Goal: Complete application form: Complete application form

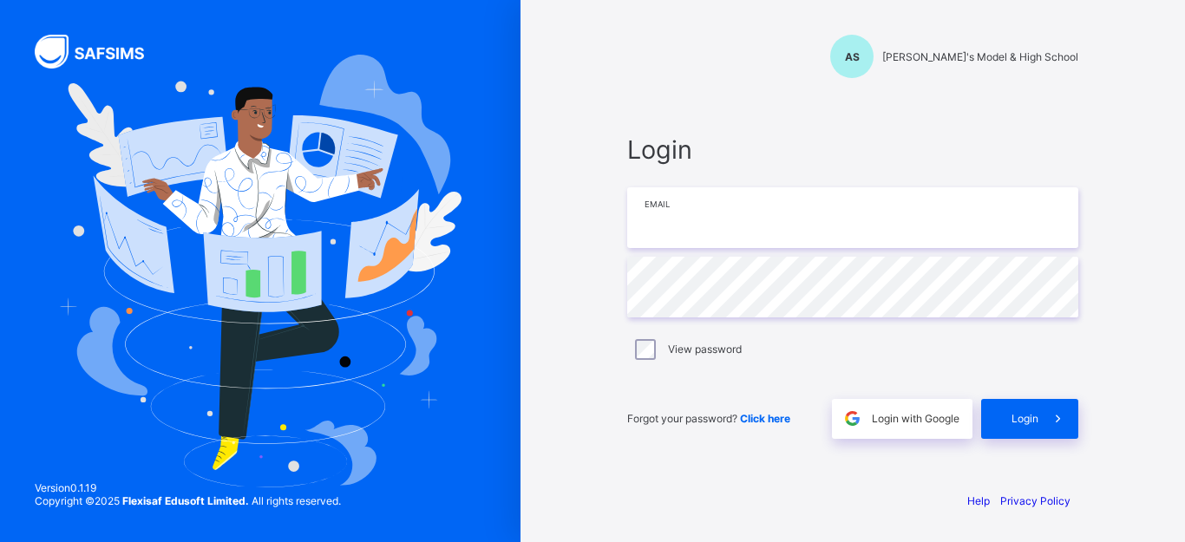
click at [824, 218] on input "email" at bounding box center [852, 217] width 451 height 61
type input "**********"
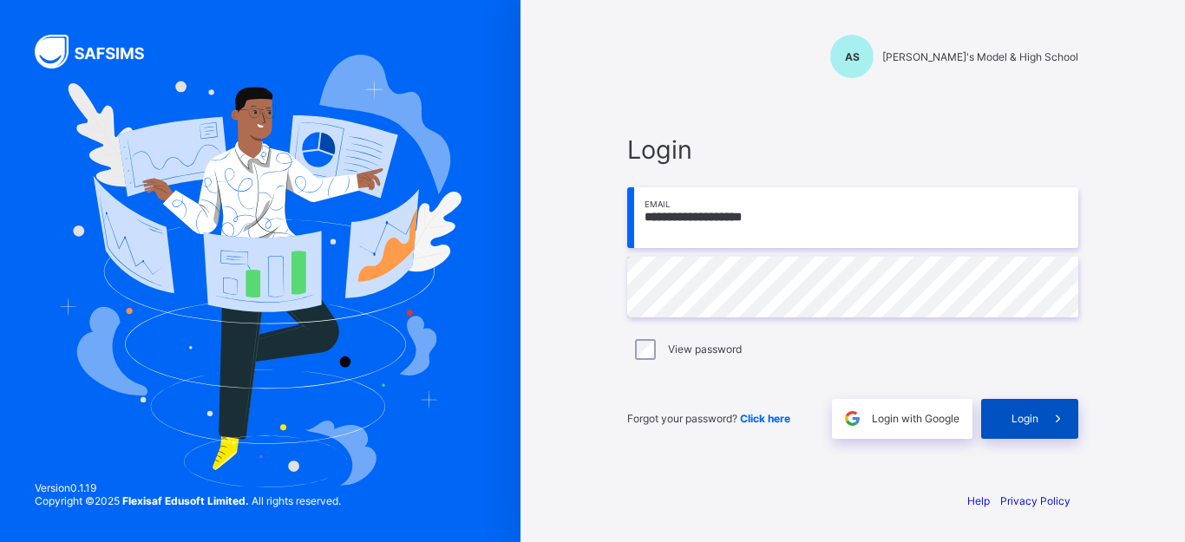
click at [1028, 424] on span "Login" at bounding box center [1025, 418] width 27 height 13
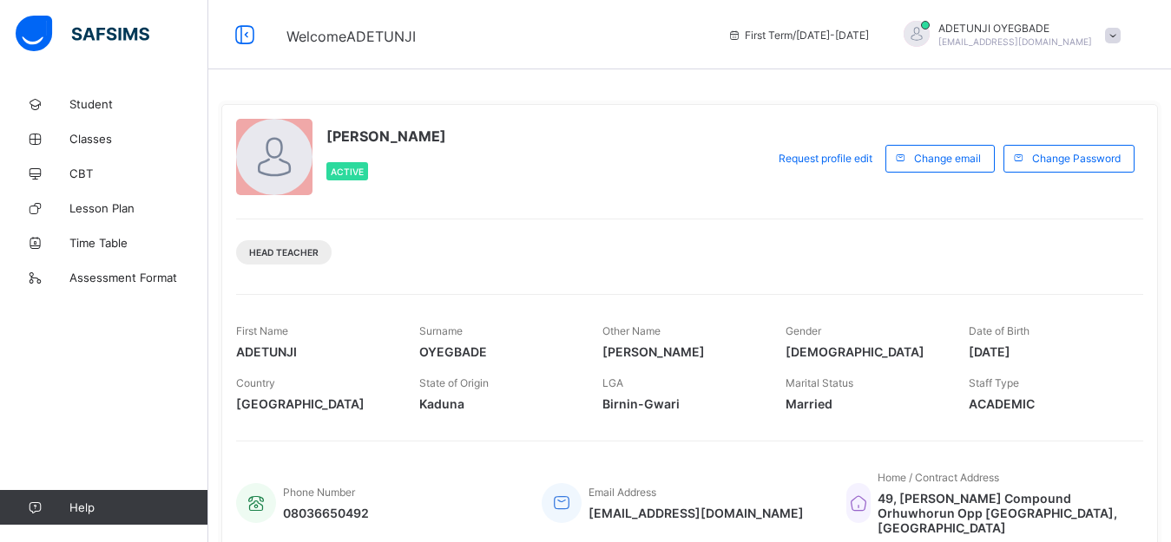
click at [456, 394] on span at bounding box center [497, 393] width 157 height 7
click at [440, 324] on div "Surname OYEGBADE" at bounding box center [497, 342] width 157 height 52
click at [293, 261] on div "Head Teacher" at bounding box center [283, 252] width 95 height 24
click at [340, 174] on span "Active" at bounding box center [347, 172] width 33 height 10
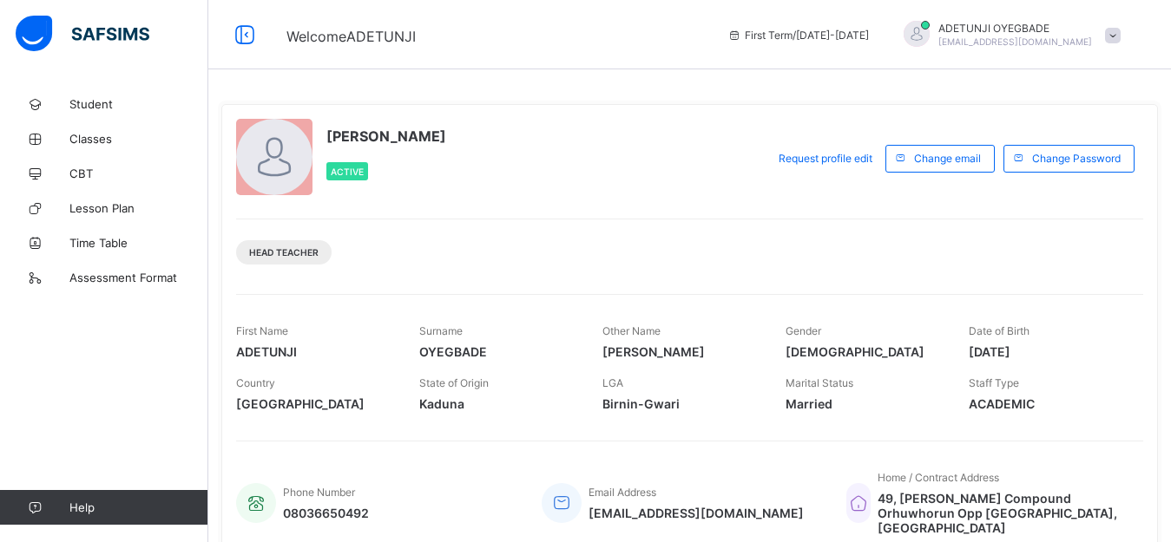
click at [690, 444] on div "Phone Number 08036650492 Email Address [EMAIL_ADDRESS][DOMAIN_NAME] Home / Cont…" at bounding box center [689, 492] width 907 height 103
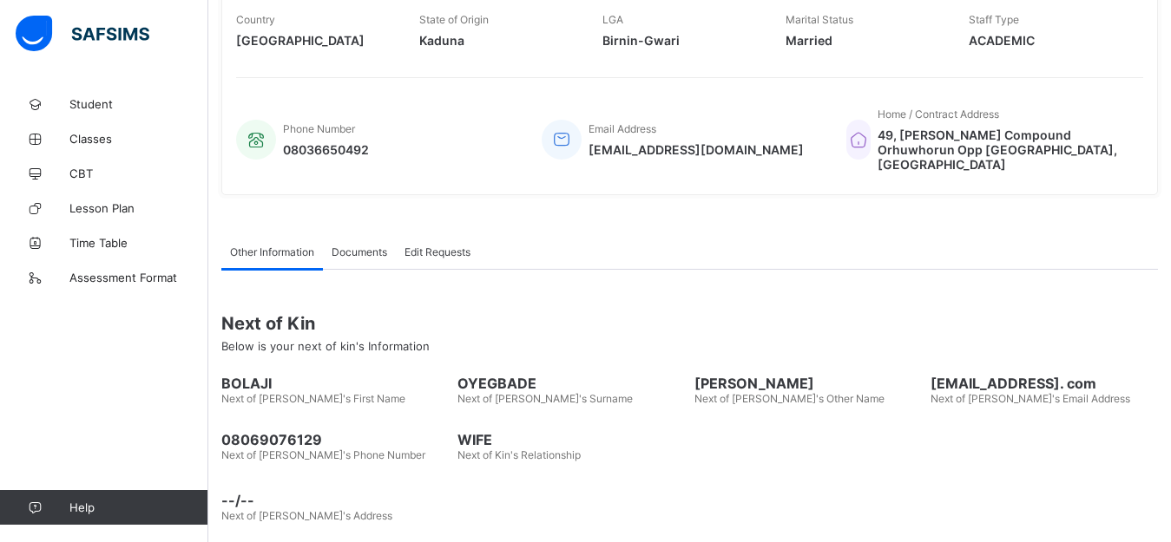
scroll to position [368, 0]
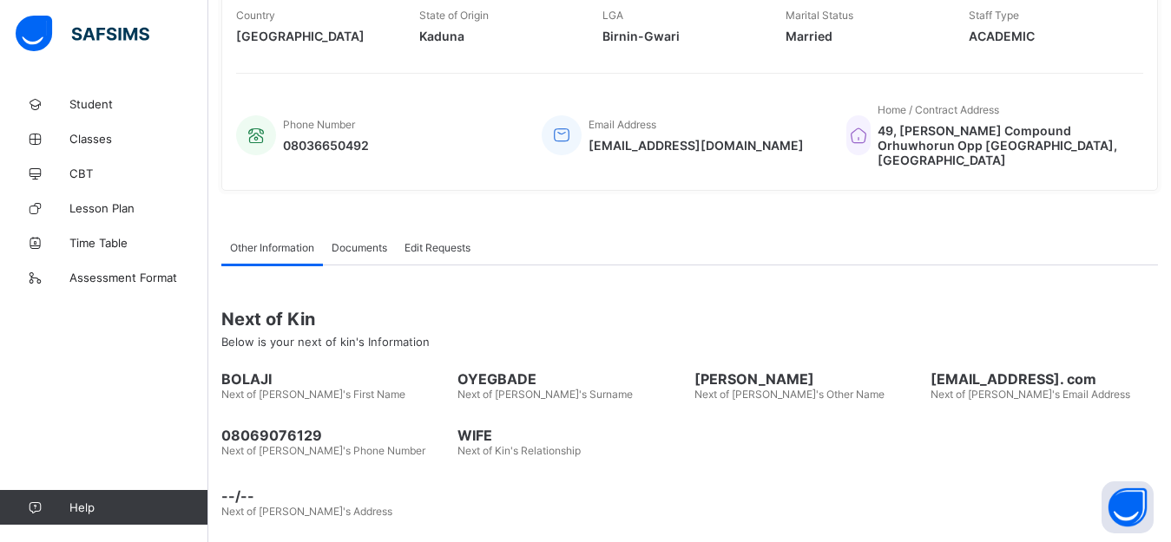
click at [715, 371] on span "[PERSON_NAME]" at bounding box center [807, 379] width 227 height 17
click at [707, 371] on span "[PERSON_NAME]" at bounding box center [807, 379] width 227 height 17
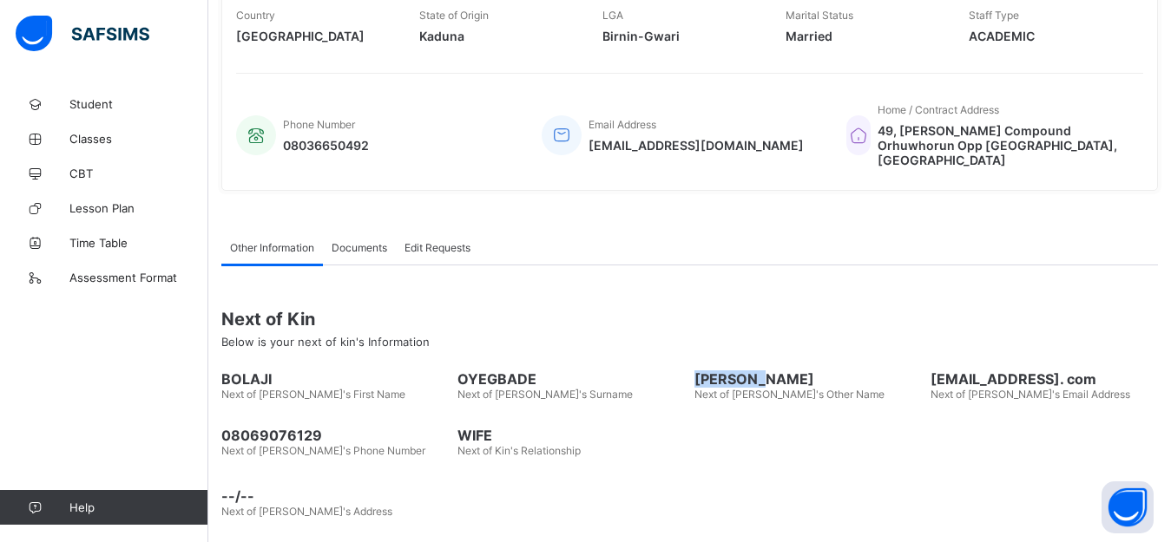
click at [707, 371] on span "[PERSON_NAME]" at bounding box center [807, 379] width 227 height 17
click at [655, 386] on div "OYEGBADE Next of [PERSON_NAME]'s Surname" at bounding box center [570, 386] width 227 height 48
click at [723, 388] on span "Next of [PERSON_NAME]'s Other Name" at bounding box center [789, 394] width 190 height 13
click at [332, 335] on span "Below is your next of kin's Information" at bounding box center [325, 342] width 208 height 14
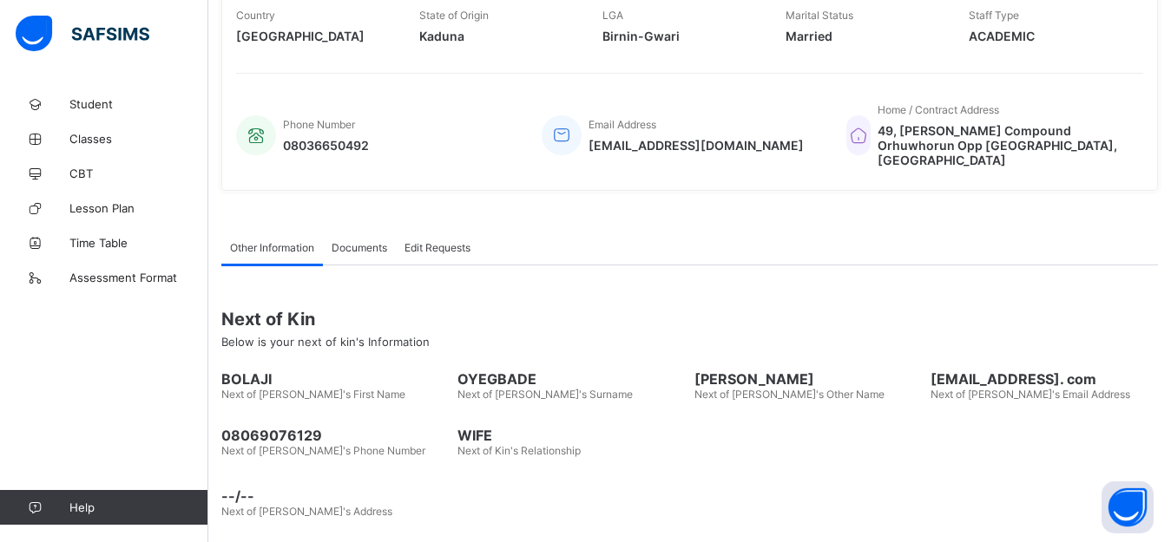
click at [322, 444] on span "Next of [PERSON_NAME]'s Phone Number" at bounding box center [323, 450] width 204 height 13
click at [286, 505] on span "Next of [PERSON_NAME]'s Address" at bounding box center [306, 511] width 171 height 13
click at [433, 521] on div "Other Information Documents Edit Requests Other Information More Options Next o…" at bounding box center [689, 378] width 936 height 349
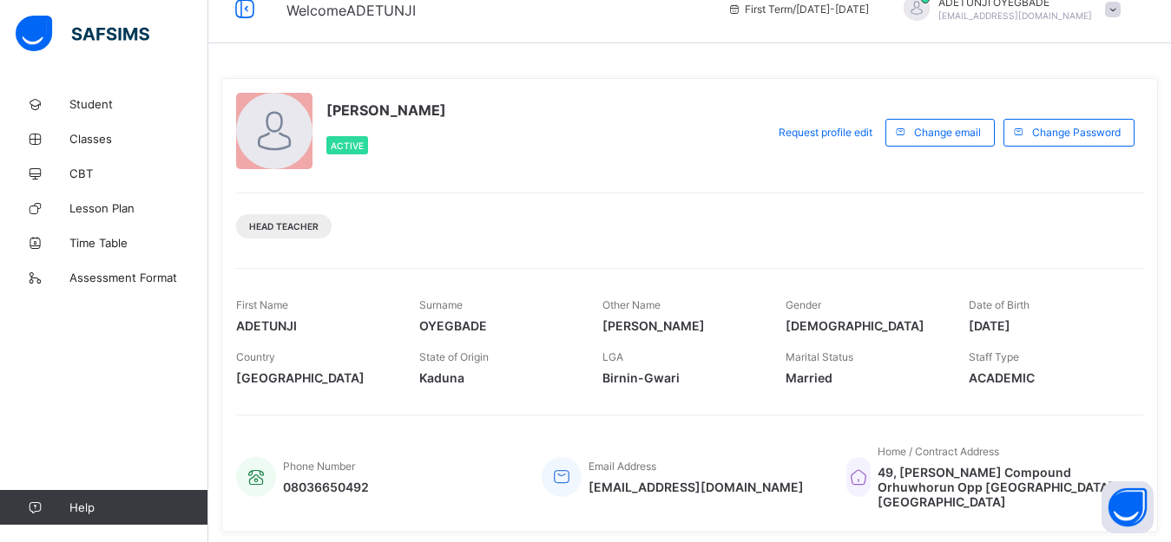
scroll to position [0, 0]
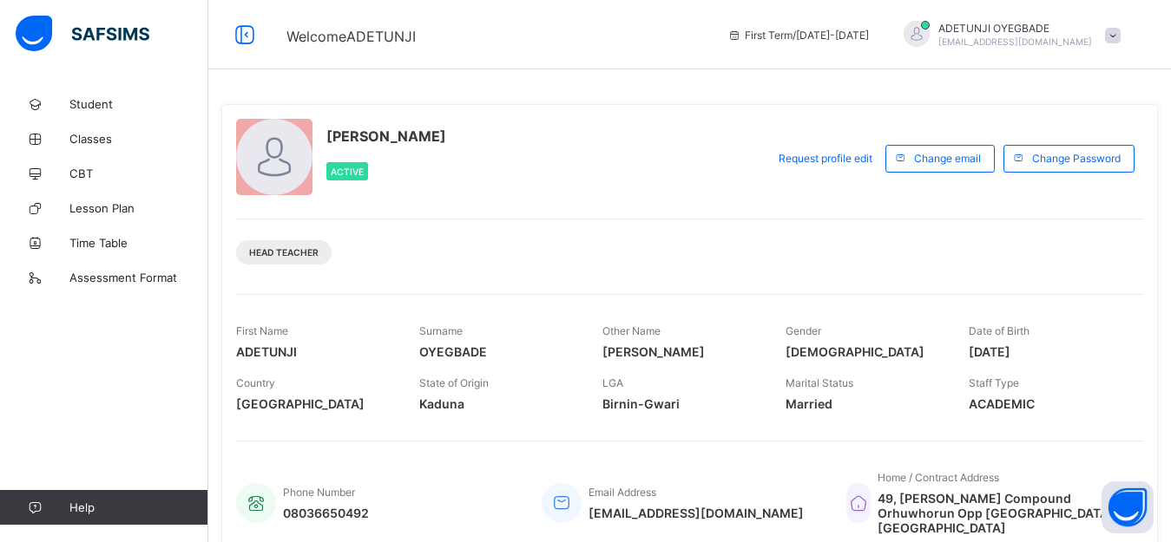
click at [1120, 36] on span at bounding box center [1113, 36] width 16 height 16
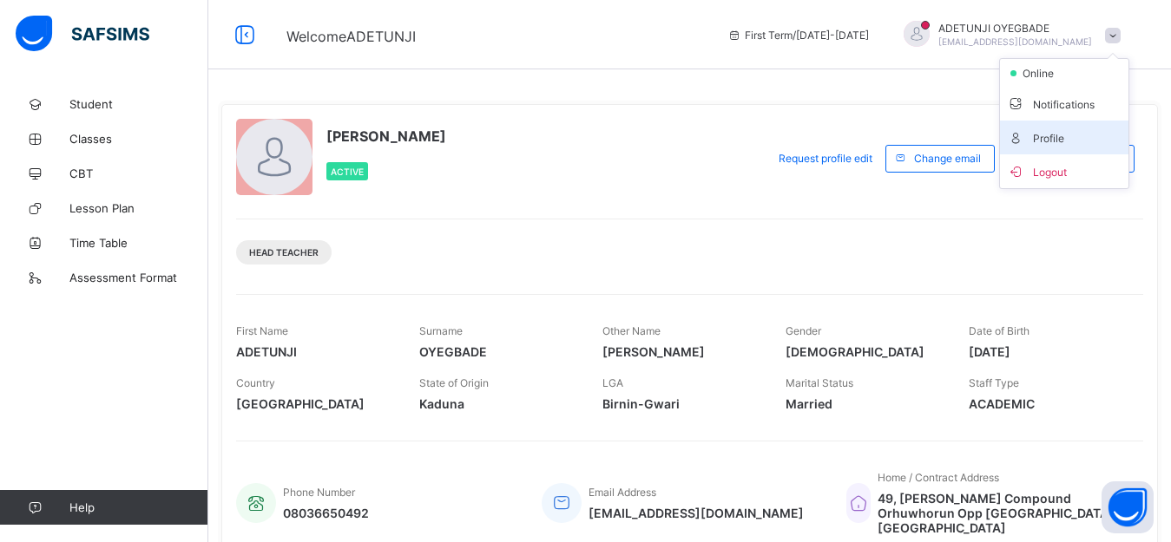
click at [1098, 132] on span "Profile" at bounding box center [1064, 138] width 115 height 20
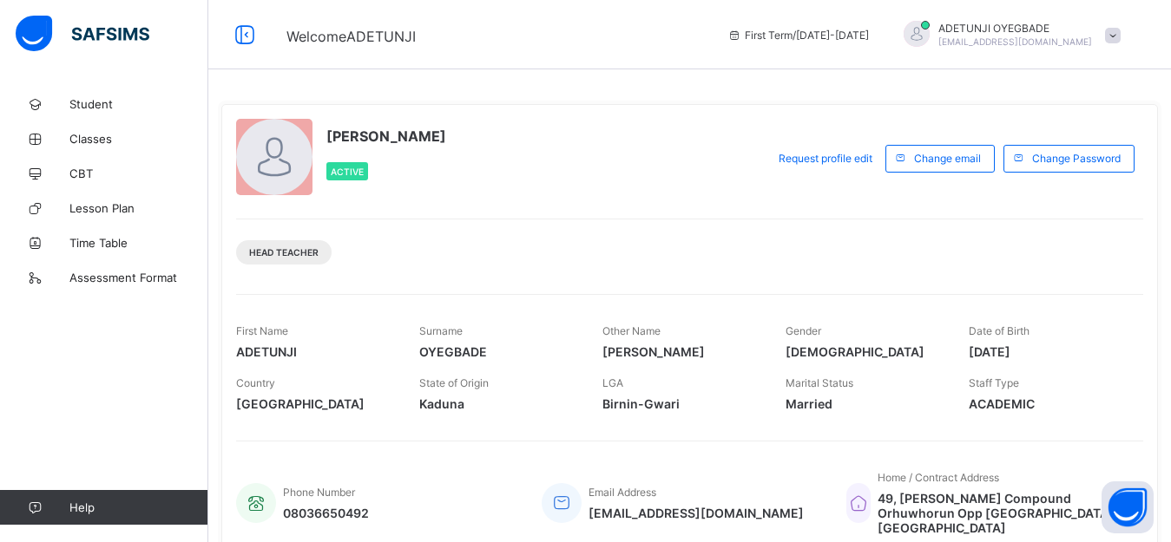
click at [450, 361] on div "Surname OYEGBADE" at bounding box center [497, 342] width 157 height 52
click at [287, 173] on div at bounding box center [274, 157] width 76 height 76
click at [287, 172] on div at bounding box center [274, 157] width 76 height 76
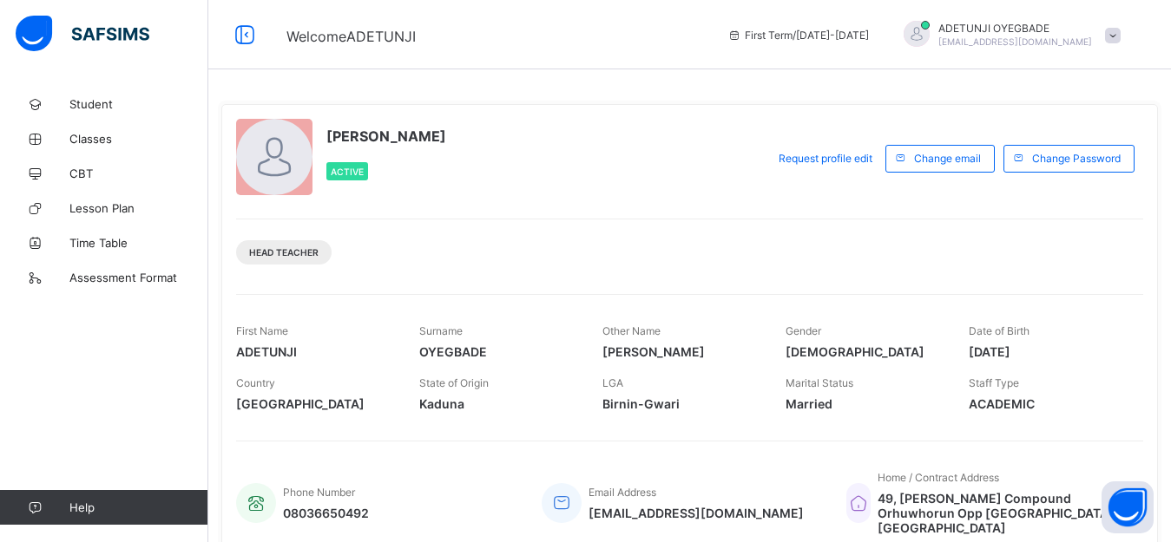
click at [287, 172] on div at bounding box center [274, 157] width 76 height 76
click at [287, 173] on div at bounding box center [274, 157] width 76 height 76
click at [627, 162] on div "[PERSON_NAME] Active" at bounding box center [496, 158] width 521 height 79
click at [75, 273] on span "Assessment Format" at bounding box center [138, 278] width 139 height 14
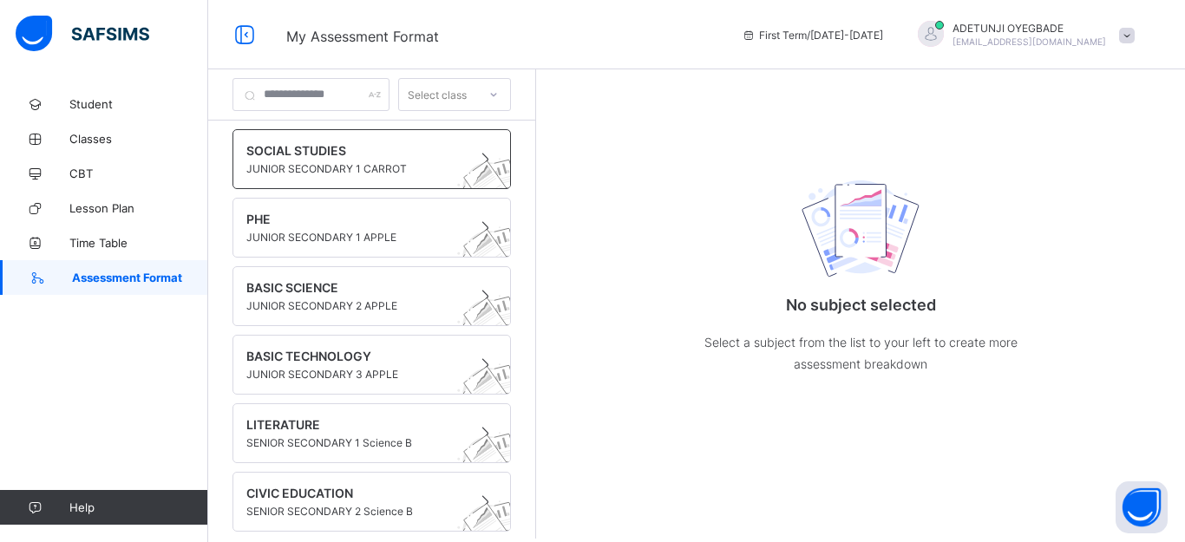
click at [392, 172] on span "JUNIOR SECONDARY 1 CARROT" at bounding box center [355, 168] width 218 height 13
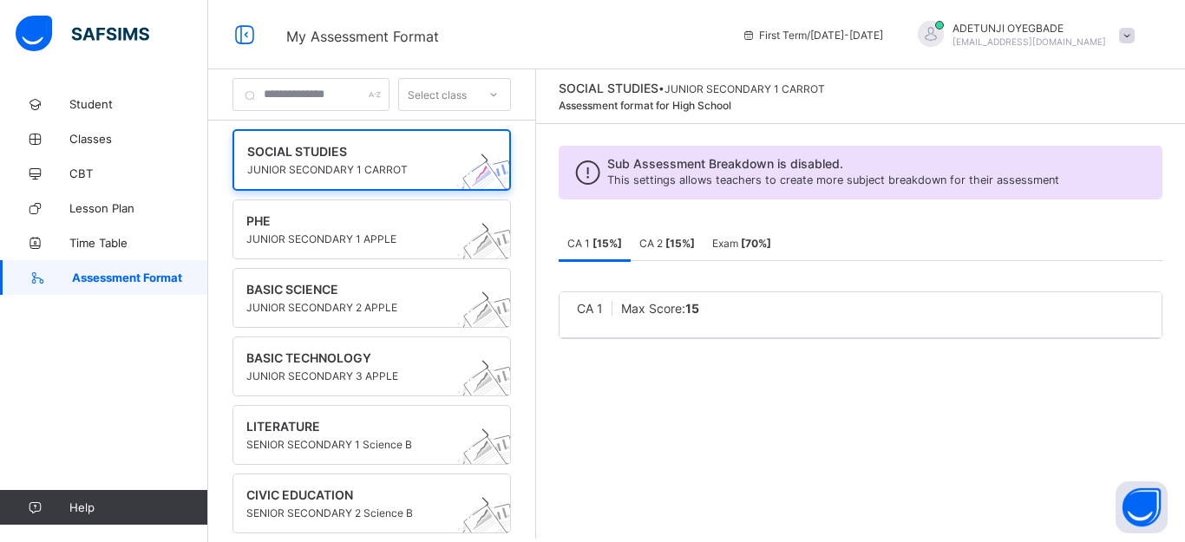
click at [555, 28] on span "My Assessment Format" at bounding box center [501, 34] width 430 height 23
click at [704, 253] on div "CA 2 [ 15 %]" at bounding box center [667, 243] width 73 height 35
click at [772, 247] on b "[ 70 %]" at bounding box center [756, 243] width 30 height 13
click at [467, 100] on div "Select class" at bounding box center [437, 94] width 59 height 33
click at [874, 39] on span "First Term / [DATE]-[DATE]" at bounding box center [812, 35] width 141 height 13
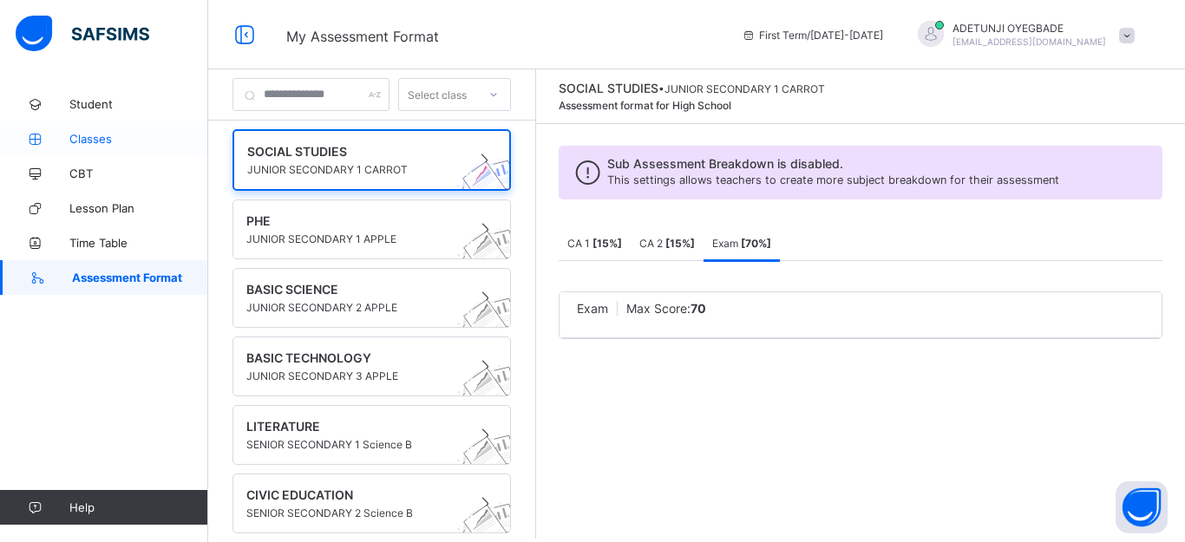
click at [135, 142] on span "Classes" at bounding box center [138, 139] width 139 height 14
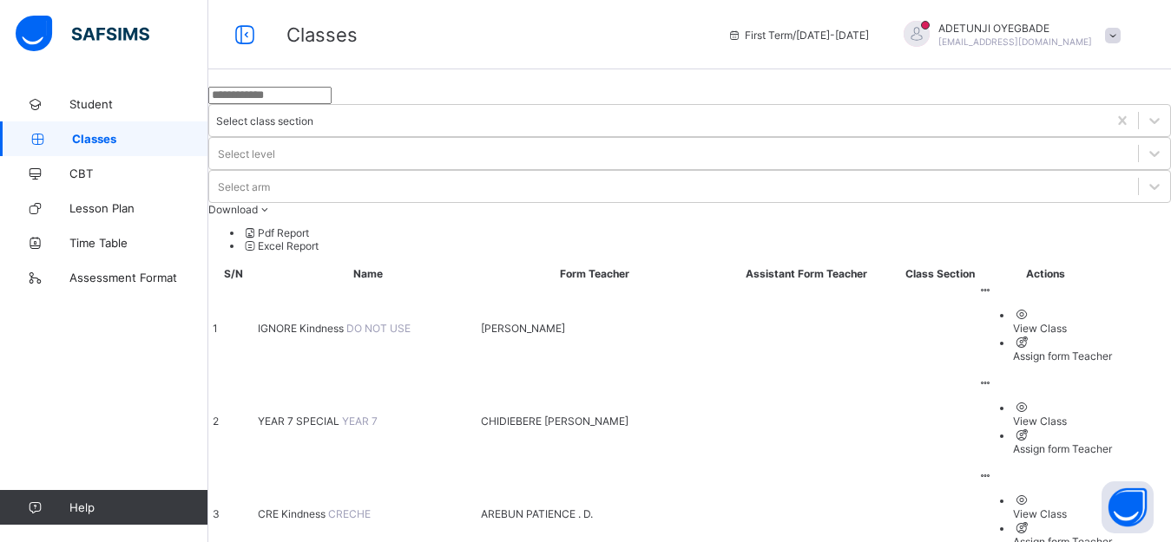
scroll to position [320, 0]
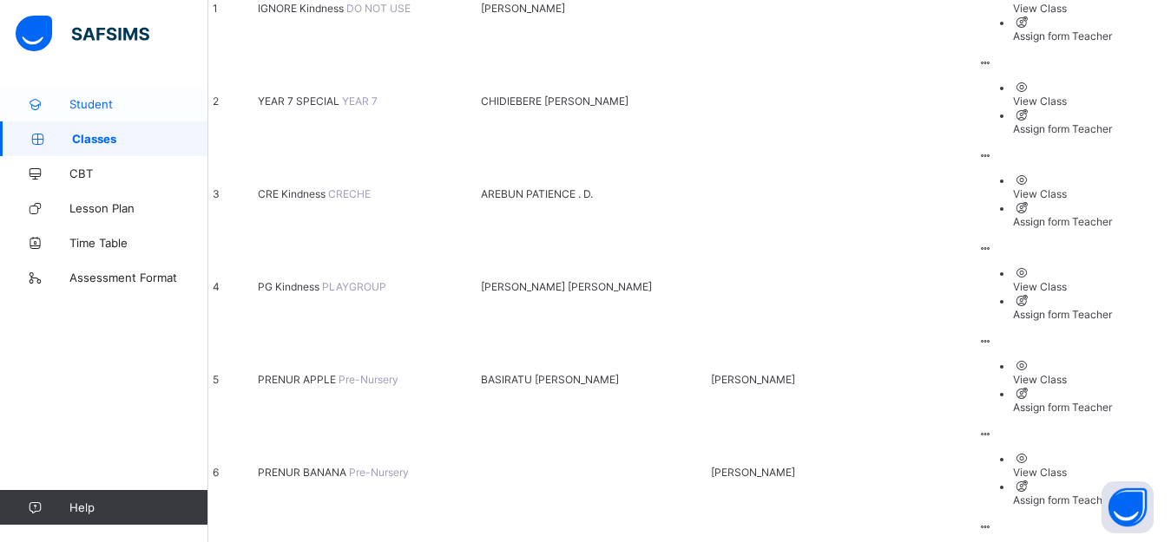
click at [96, 97] on span "Student" at bounding box center [138, 104] width 139 height 14
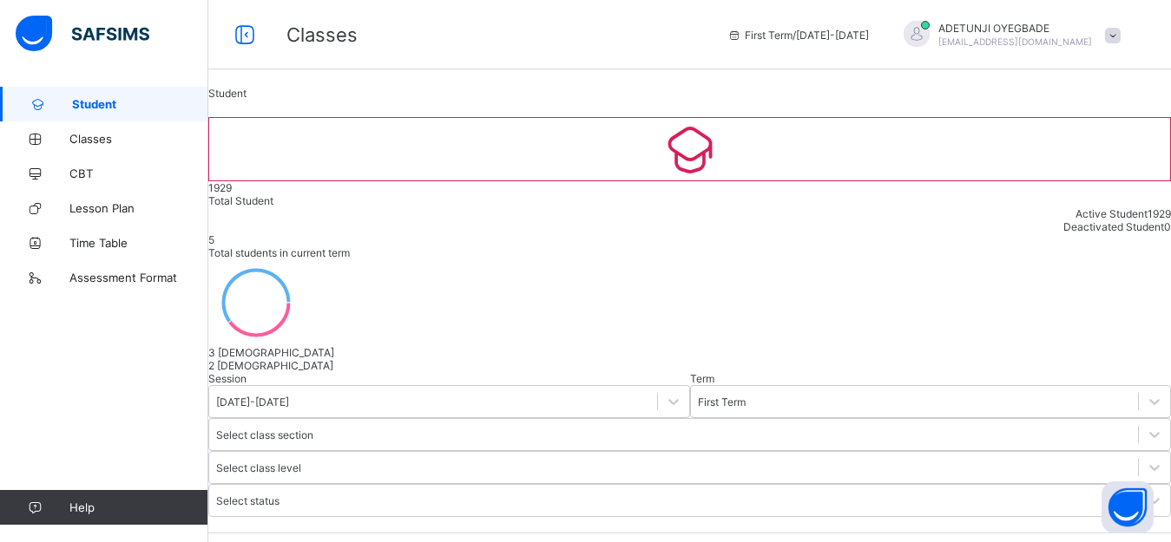
click at [1120, 36] on span at bounding box center [1113, 36] width 16 height 16
click at [1099, 133] on span "Profile" at bounding box center [1064, 138] width 115 height 20
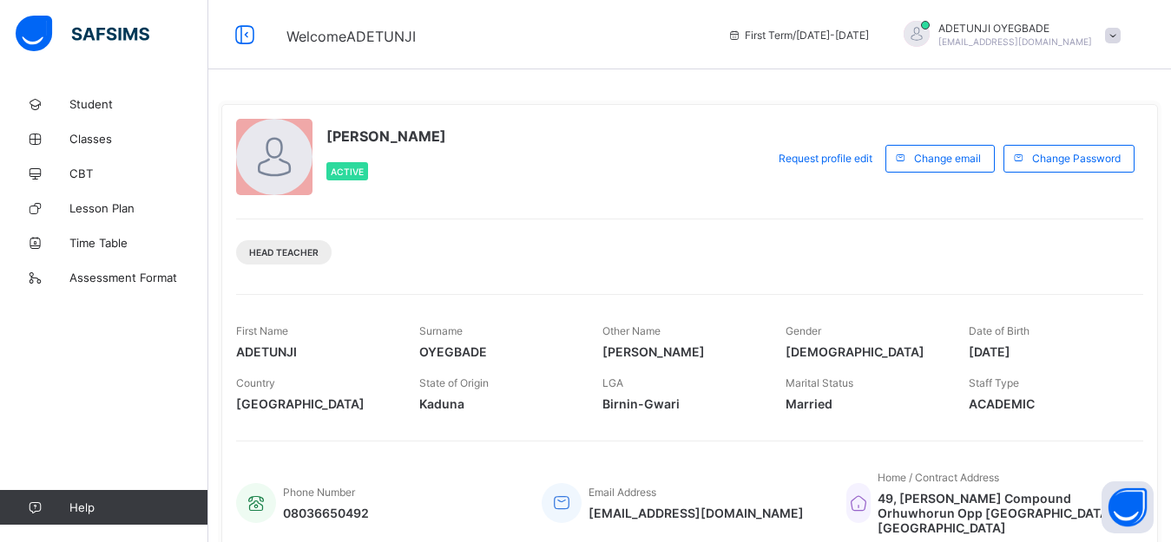
click at [1120, 37] on span at bounding box center [1113, 36] width 16 height 16
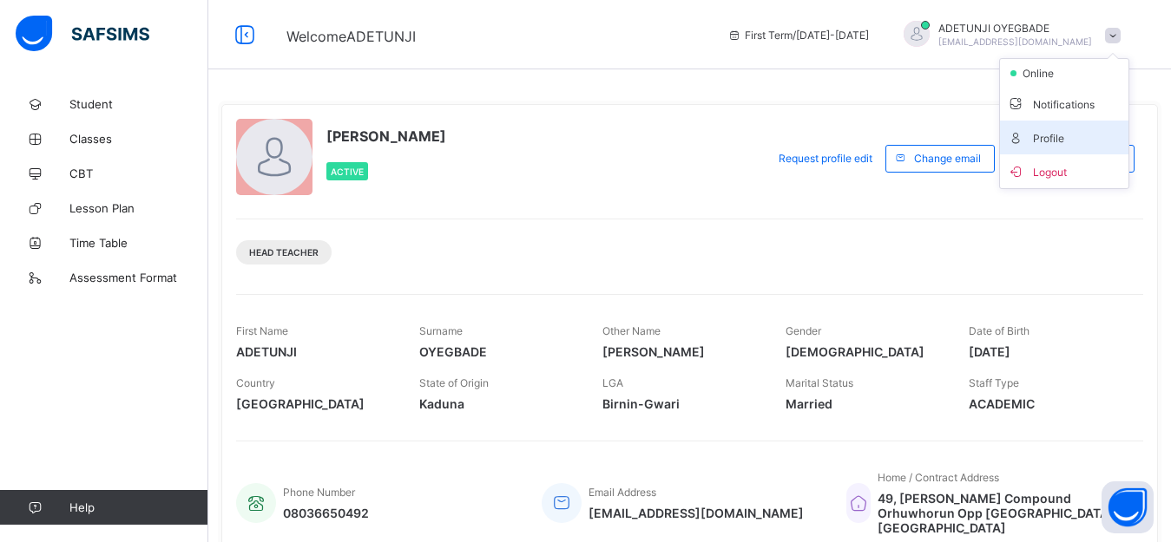
click at [1061, 141] on span "Profile" at bounding box center [1064, 138] width 115 height 20
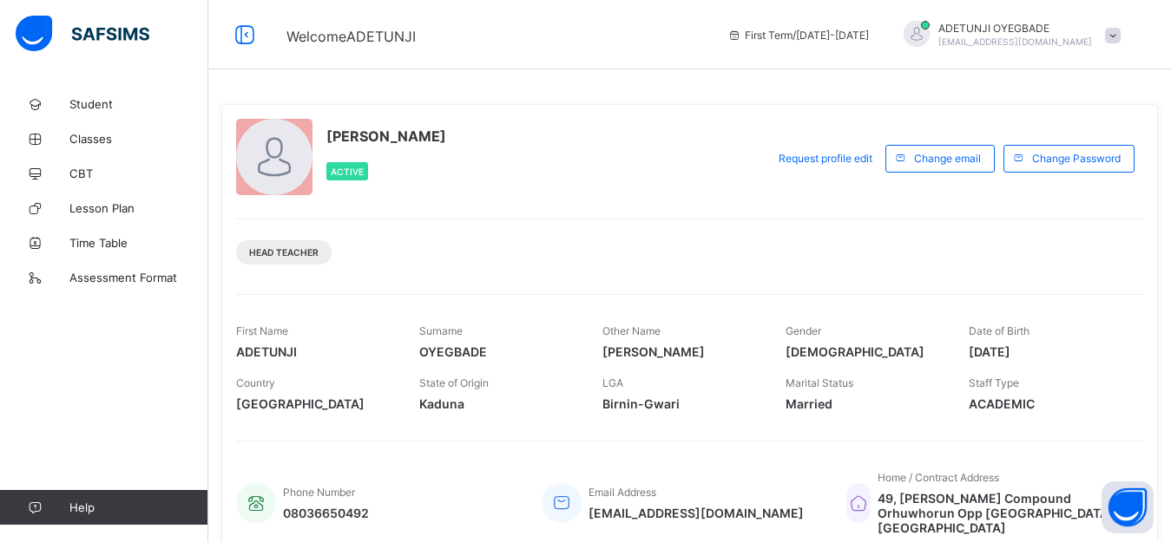
click at [1120, 35] on span at bounding box center [1113, 36] width 16 height 16
click at [890, 230] on div "Head Teacher" at bounding box center [689, 246] width 907 height 55
click at [1120, 35] on span at bounding box center [1113, 36] width 16 height 16
click at [857, 159] on span "Request profile edit" at bounding box center [825, 158] width 94 height 13
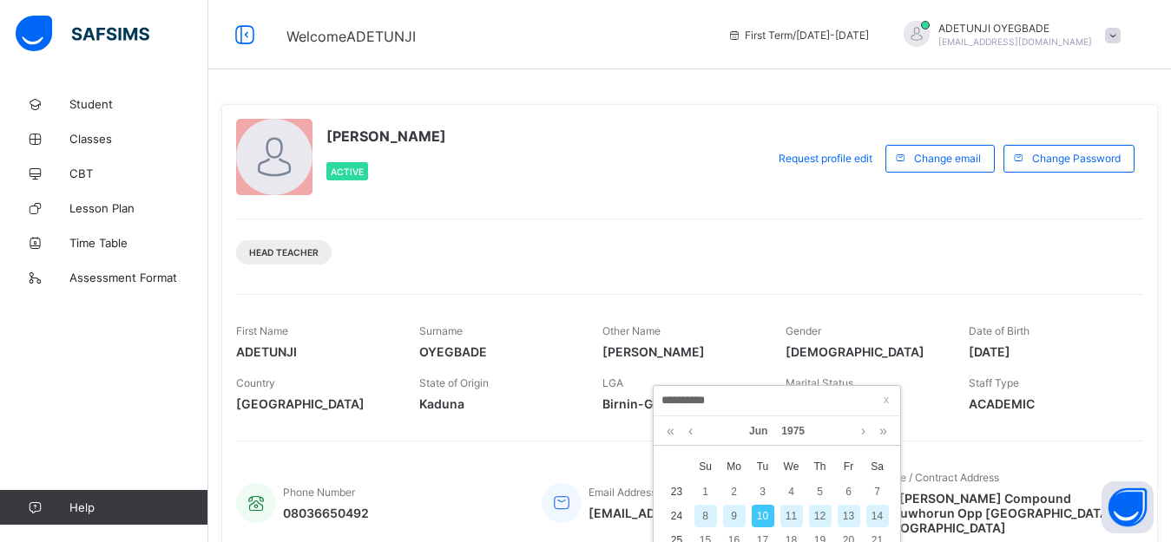
click at [820, 514] on div "12" at bounding box center [820, 516] width 23 height 23
type input "**********"
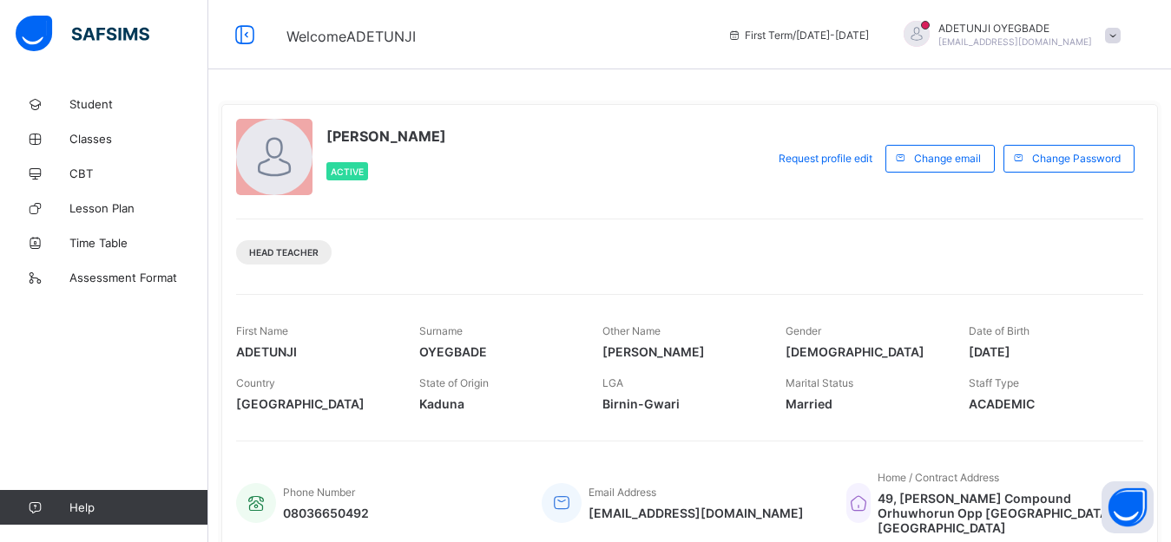
scroll to position [475, 0]
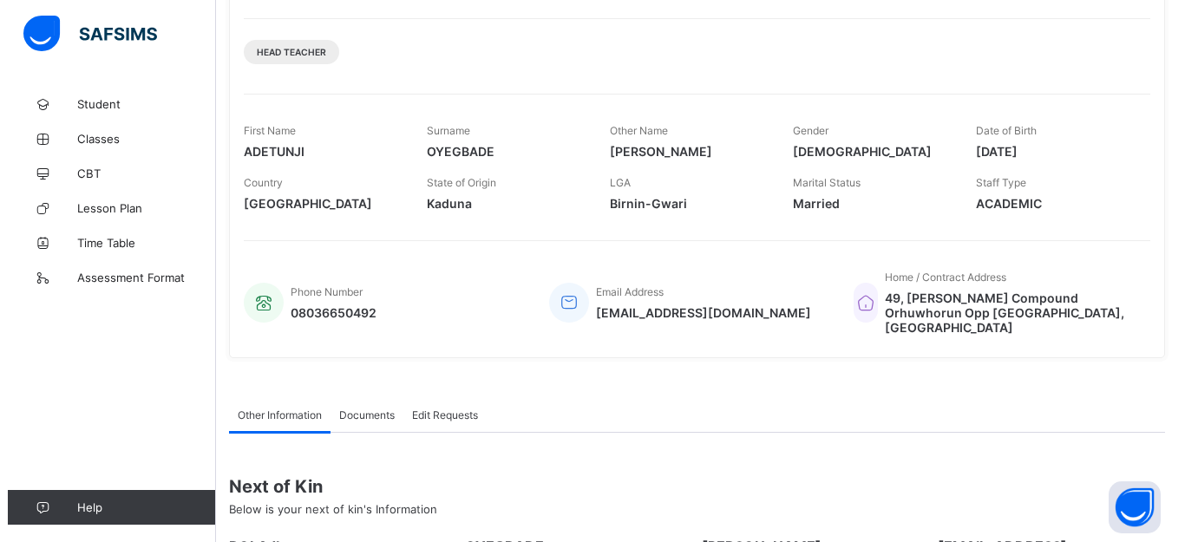
scroll to position [278, 0]
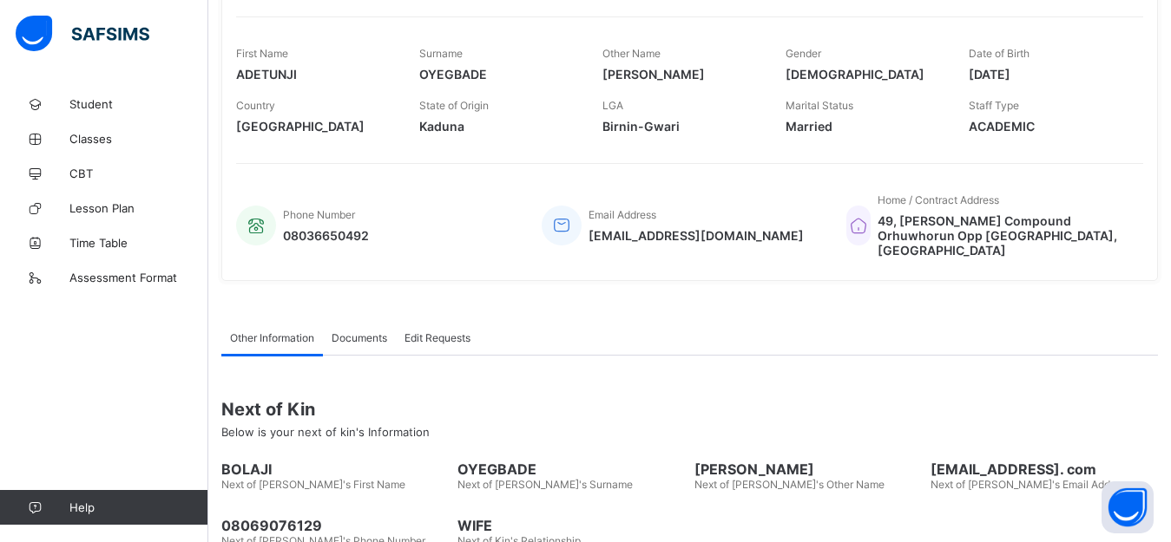
type input "********"
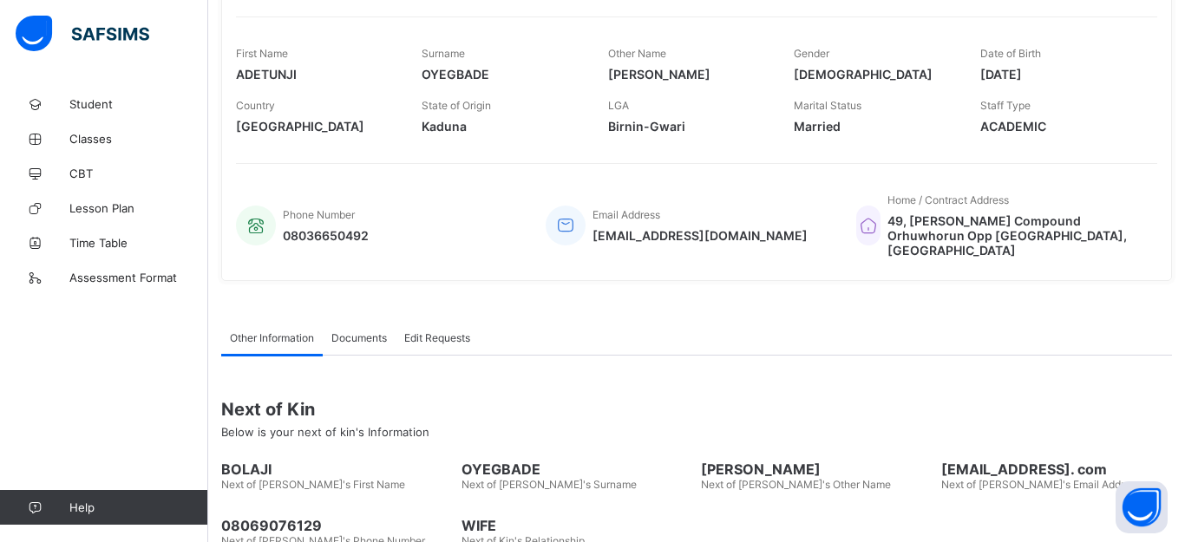
type textarea "*"
type textarea "**********"
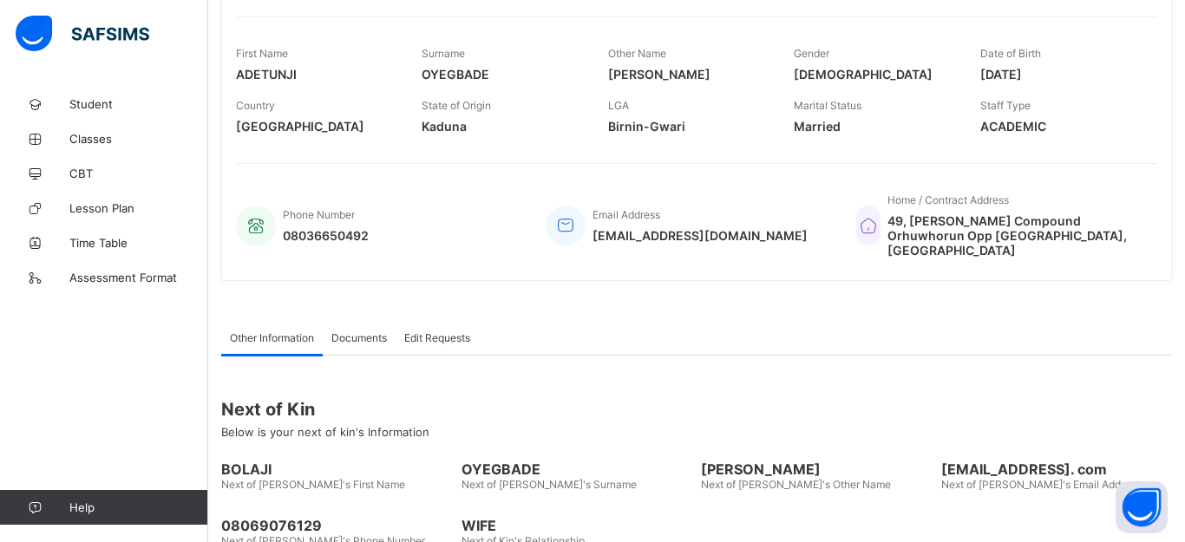
type textarea "**********"
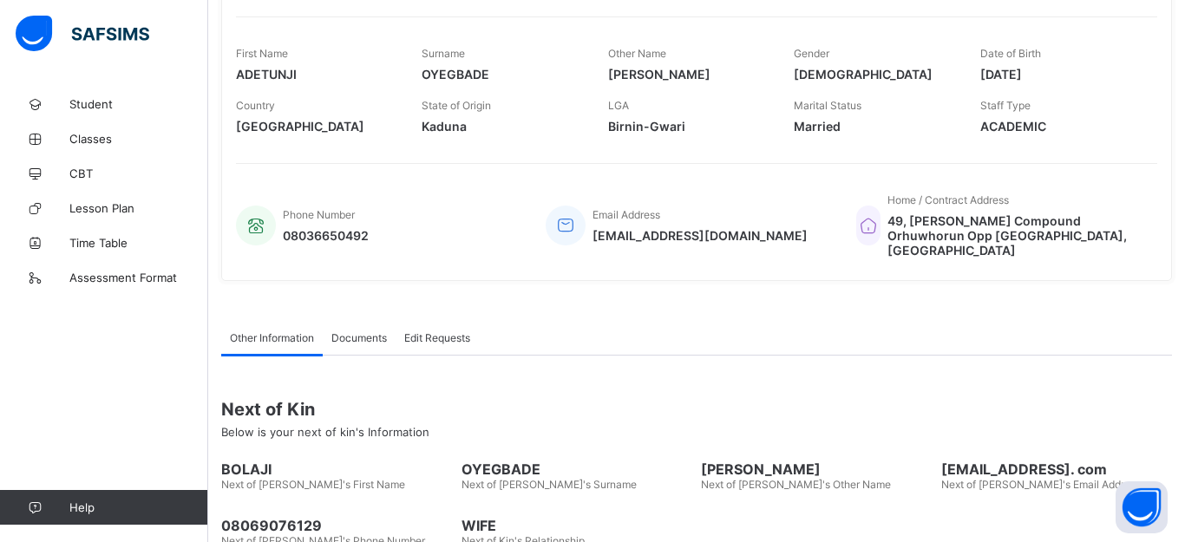
paste textarea "**********"
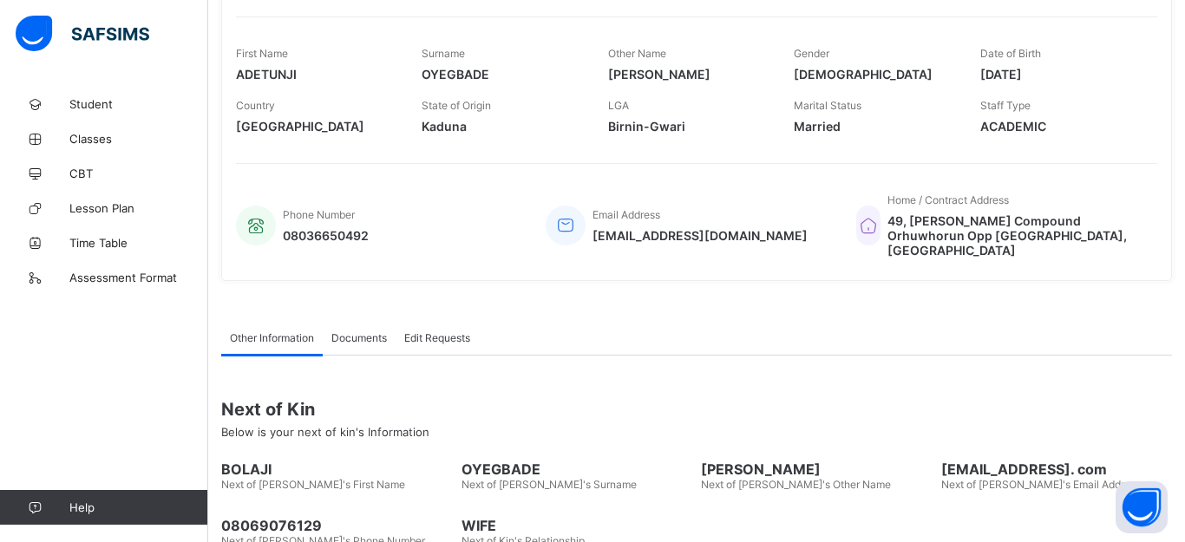
type textarea "**********"
paste textarea
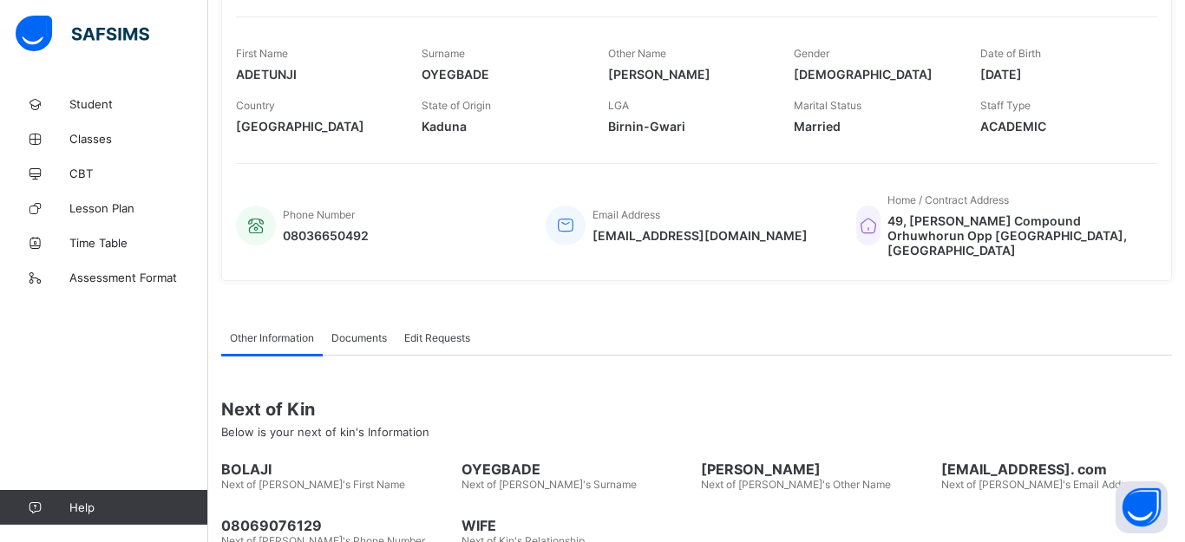
drag, startPoint x: 644, startPoint y: 269, endPoint x: 805, endPoint y: 239, distance: 163.4
type textarea "**********"
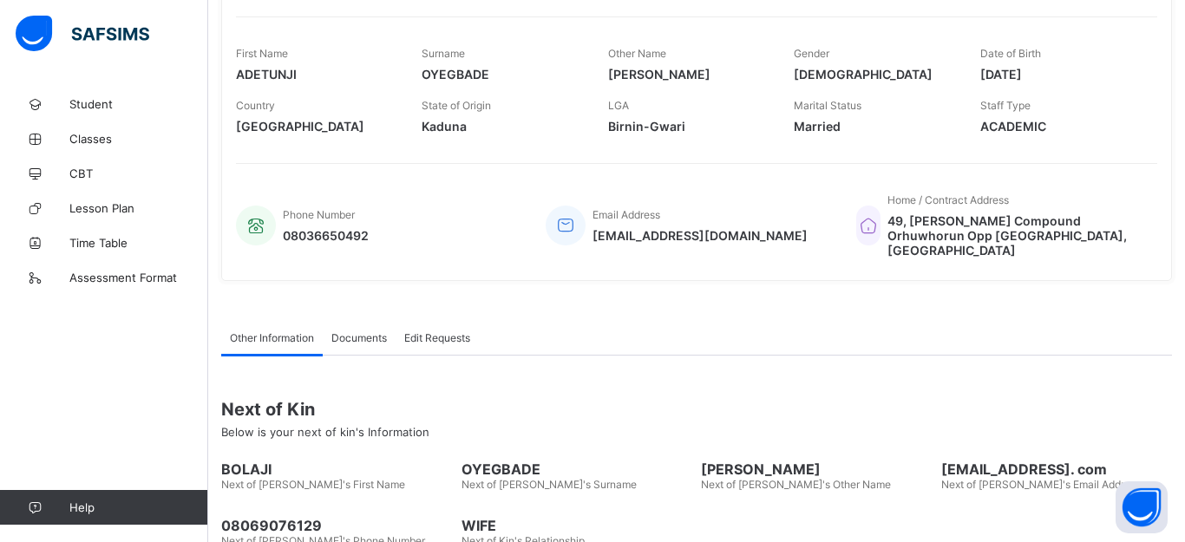
drag, startPoint x: 675, startPoint y: 157, endPoint x: 623, endPoint y: 256, distance: 111.8
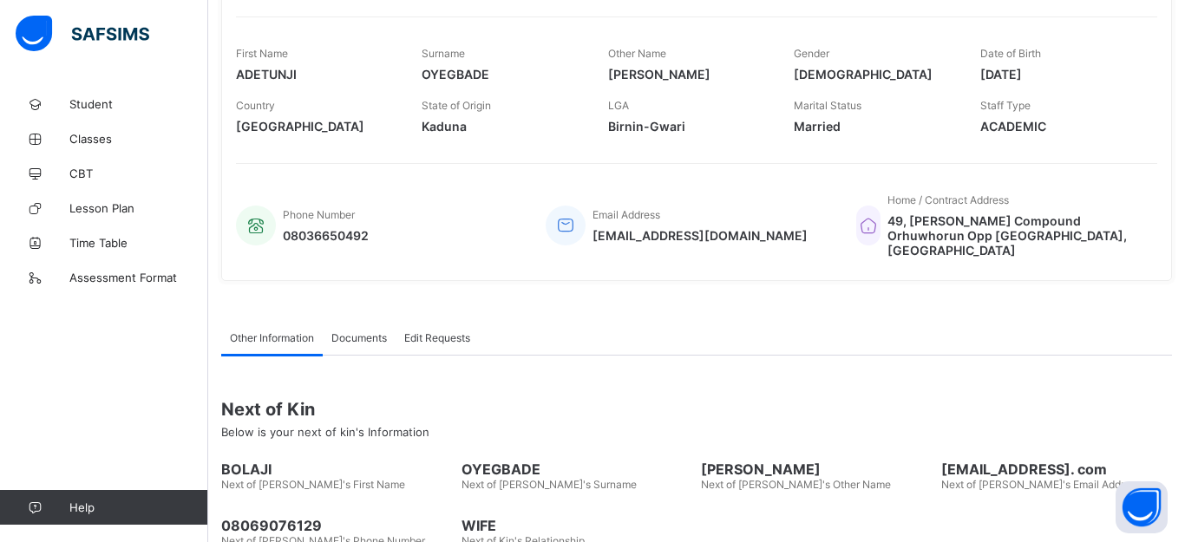
type input "*"
type input "**********"
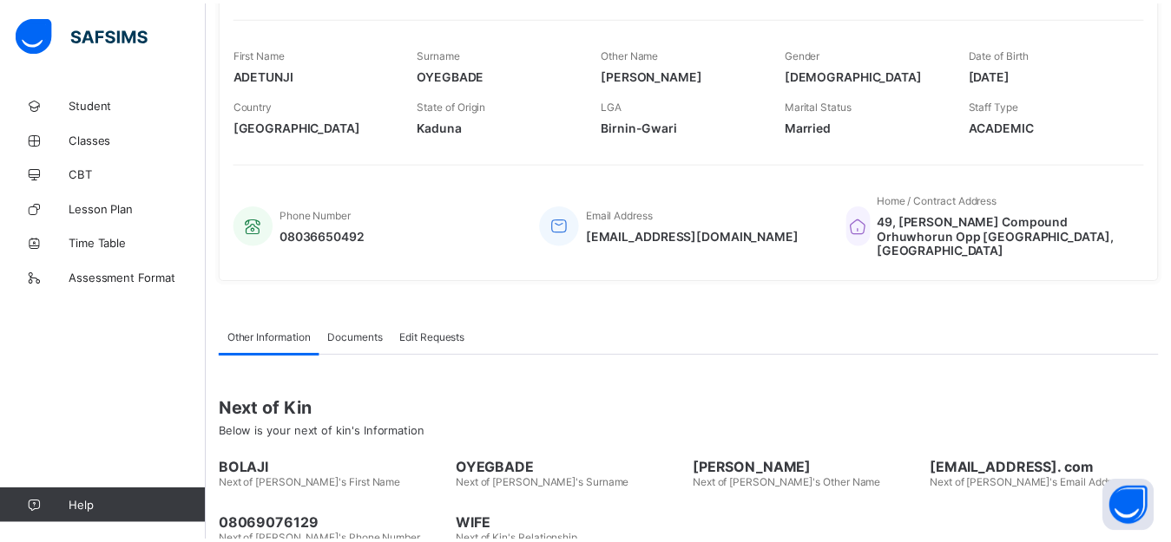
scroll to position [734, 0]
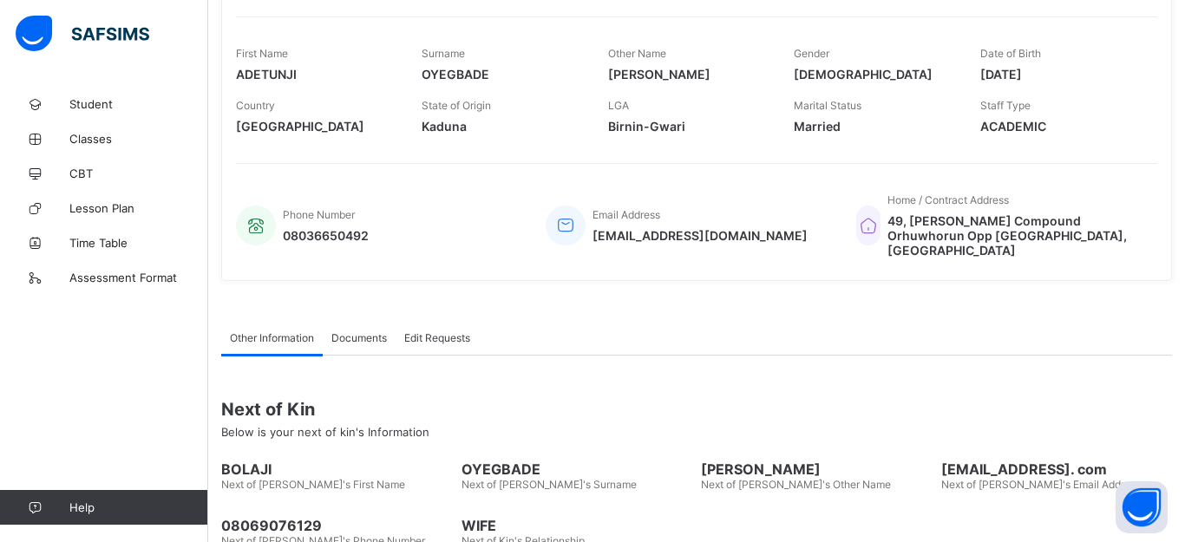
click at [478, 235] on div "Phone Number [PHONE_NUMBER]" at bounding box center [375, 226] width 279 height 82
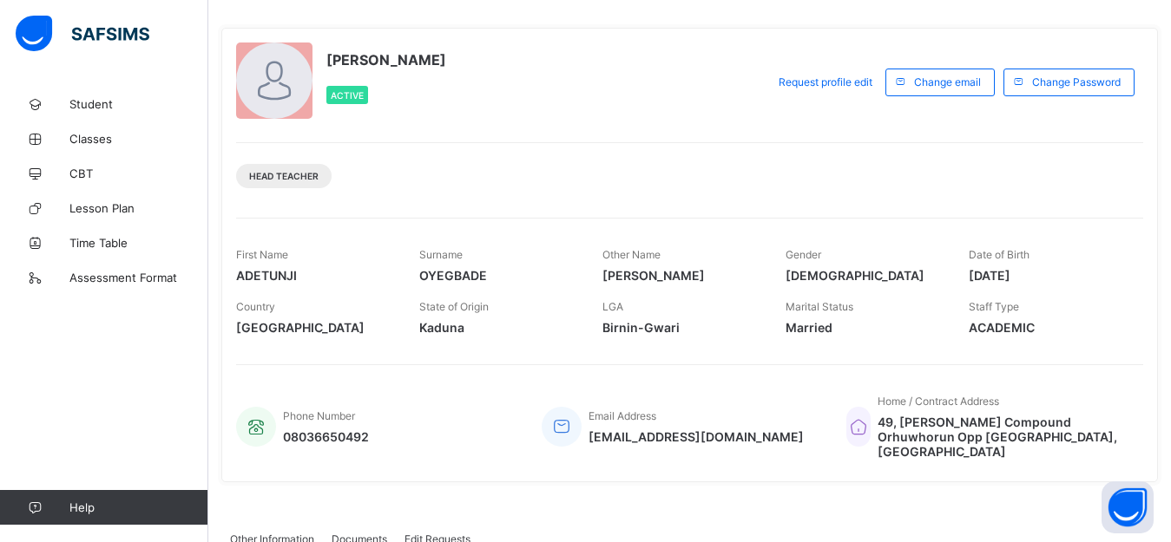
scroll to position [0, 0]
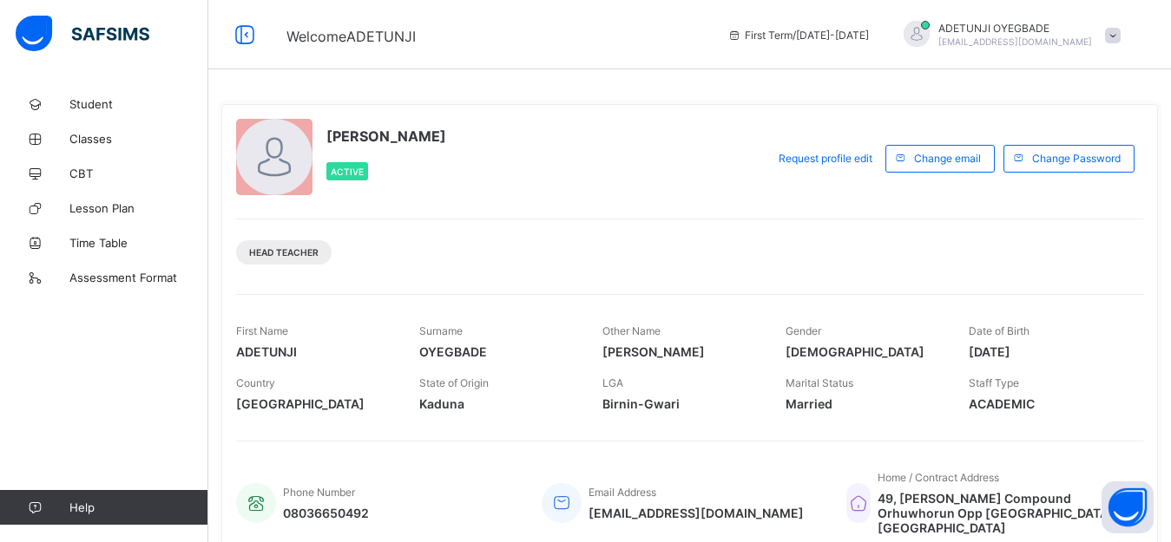
click at [290, 159] on div at bounding box center [274, 157] width 76 height 76
click at [290, 160] on div at bounding box center [274, 157] width 76 height 76
click at [273, 160] on div at bounding box center [274, 157] width 76 height 76
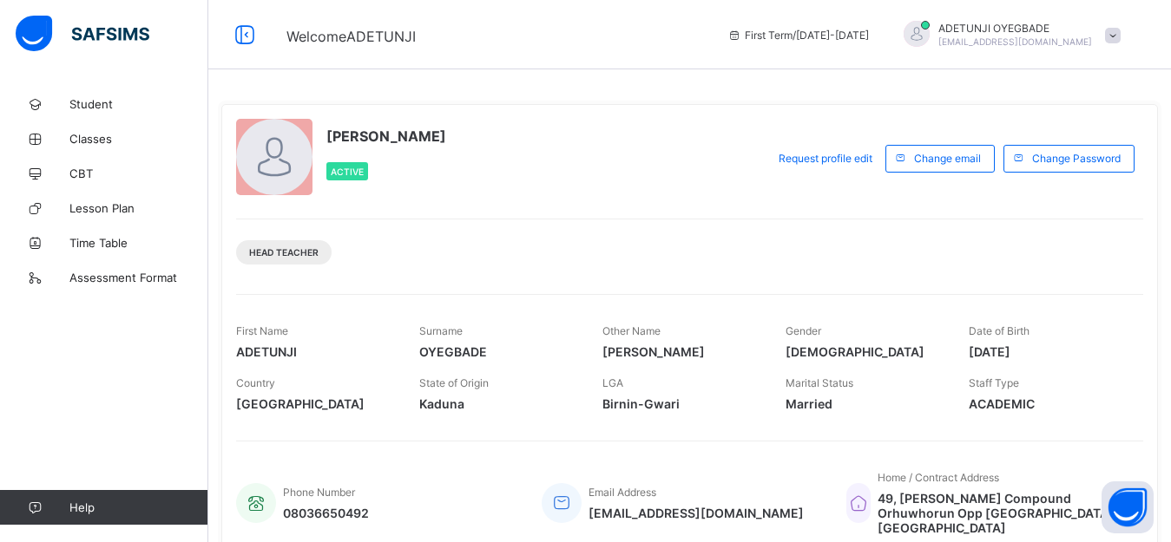
click at [273, 159] on div at bounding box center [274, 157] width 76 height 76
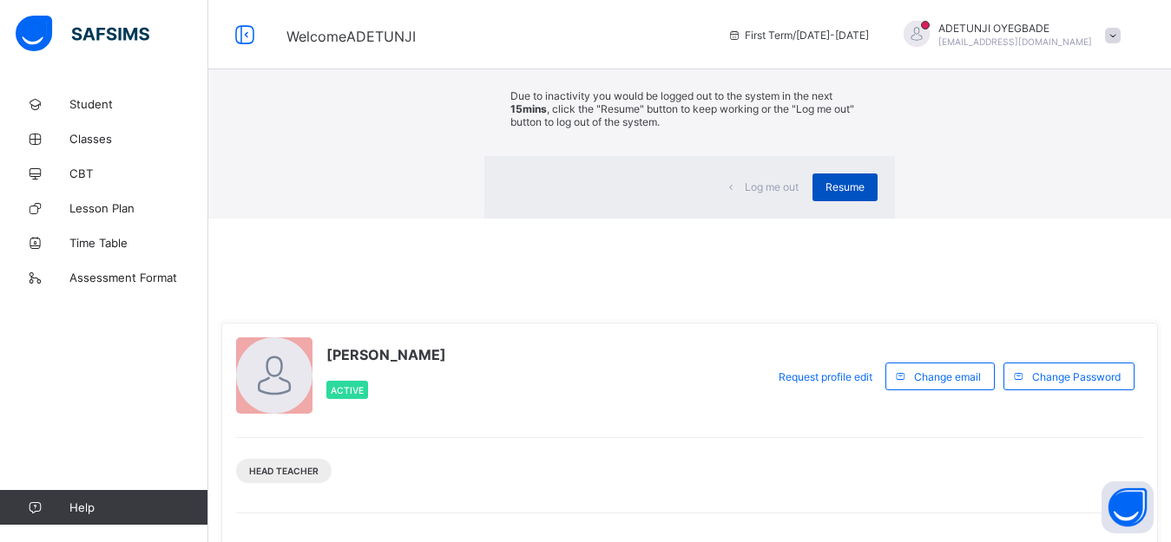
click at [825, 194] on span "Resume" at bounding box center [844, 187] width 39 height 13
